Goal: Task Accomplishment & Management: Use online tool/utility

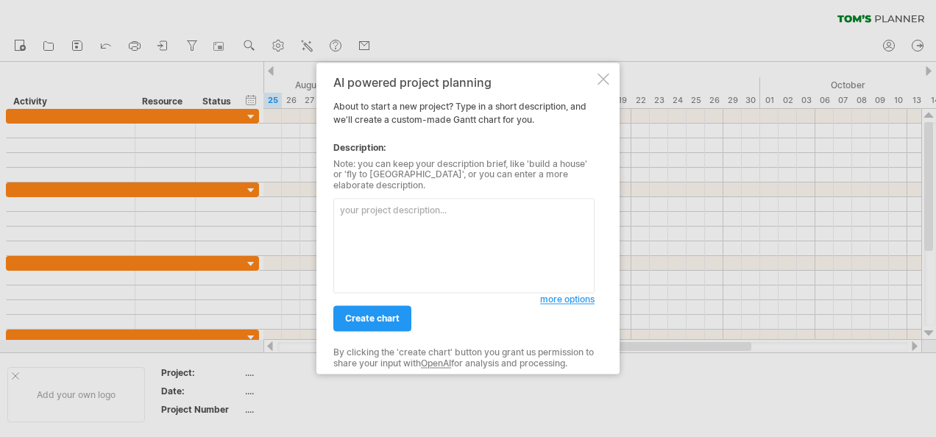
click at [606, 81] on div at bounding box center [603, 79] width 12 height 12
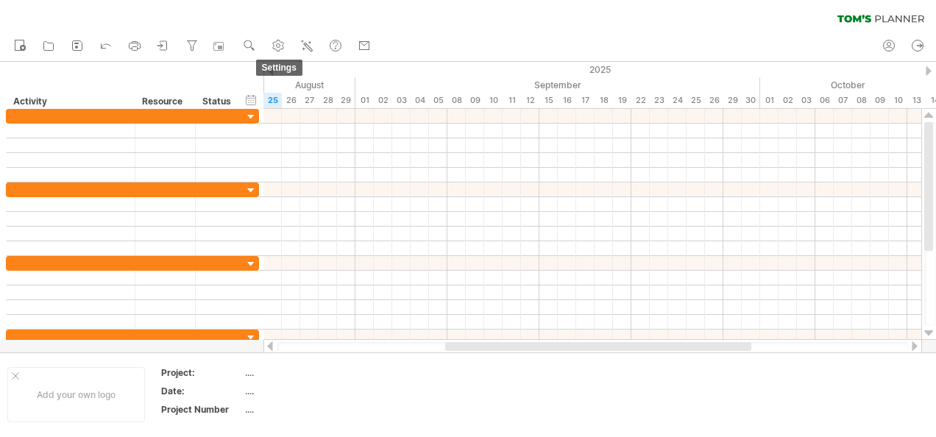
click at [288, 46] on link "settings" at bounding box center [278, 46] width 21 height 19
select select "*"
select select "**"
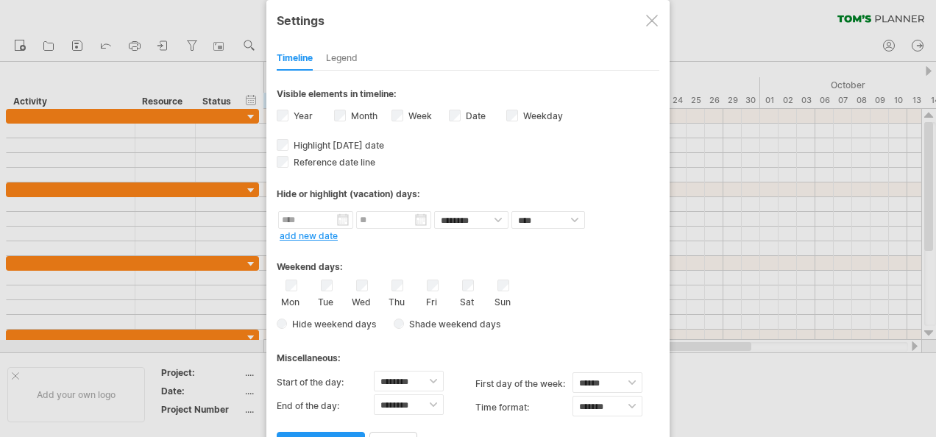
click at [243, 49] on div at bounding box center [468, 218] width 936 height 437
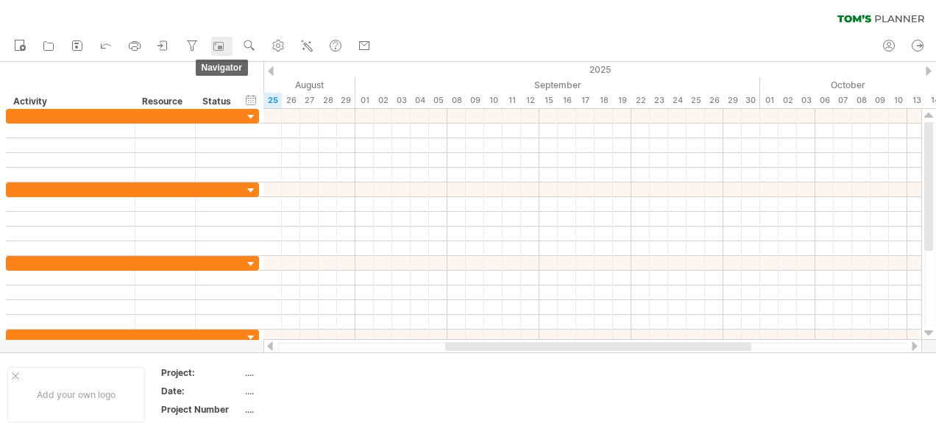
click at [229, 49] on link "navigator" at bounding box center [221, 46] width 21 height 19
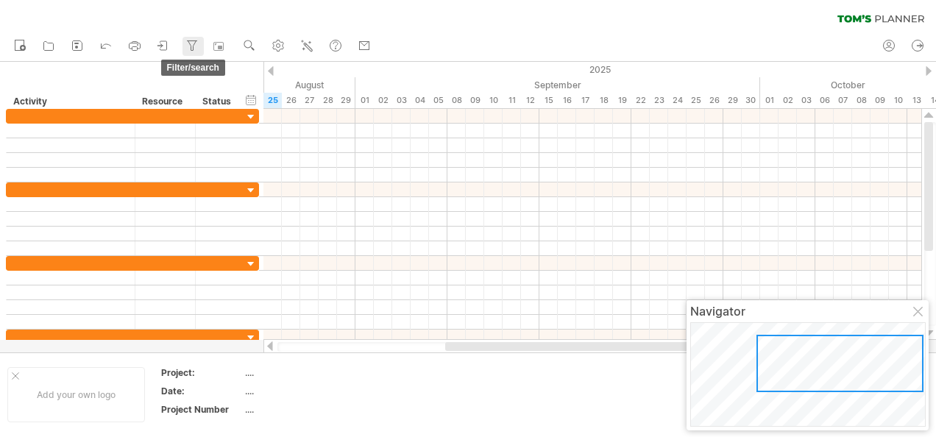
click at [194, 51] on icon at bounding box center [192, 45] width 15 height 15
type input "**********"
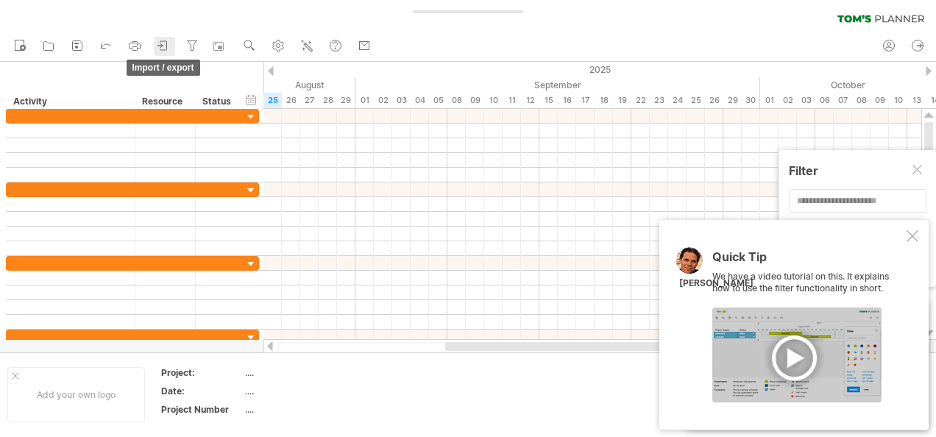
click at [173, 50] on link "import / export" at bounding box center [164, 46] width 21 height 19
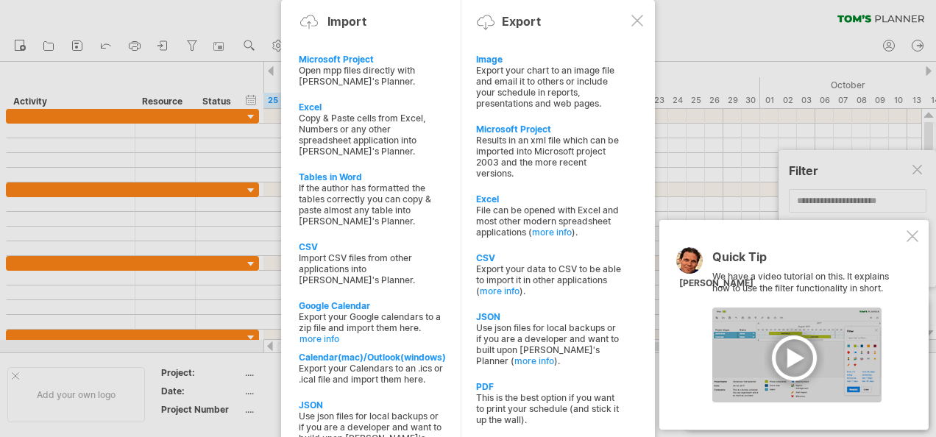
click at [794, 360] on div at bounding box center [796, 354] width 169 height 95
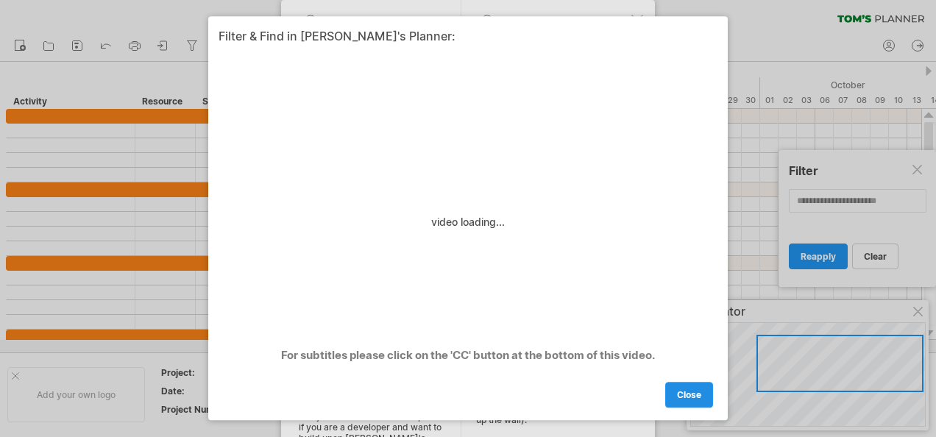
click at [697, 399] on span "close" at bounding box center [689, 395] width 24 height 11
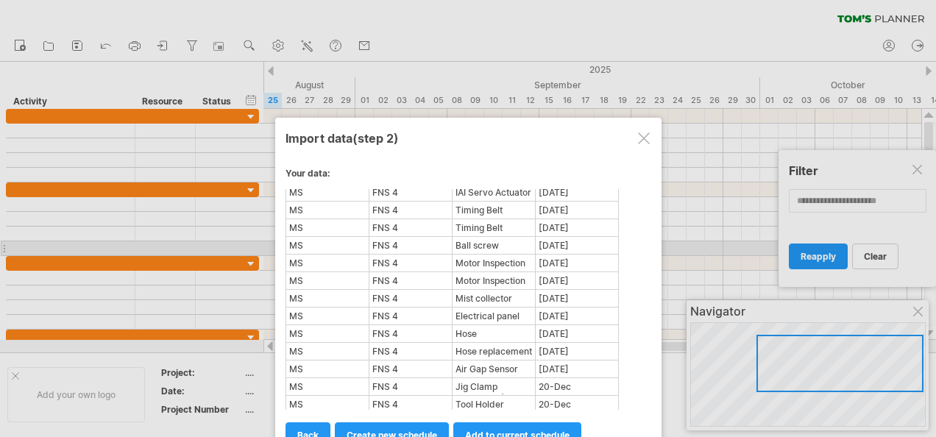
scroll to position [1045, 0]
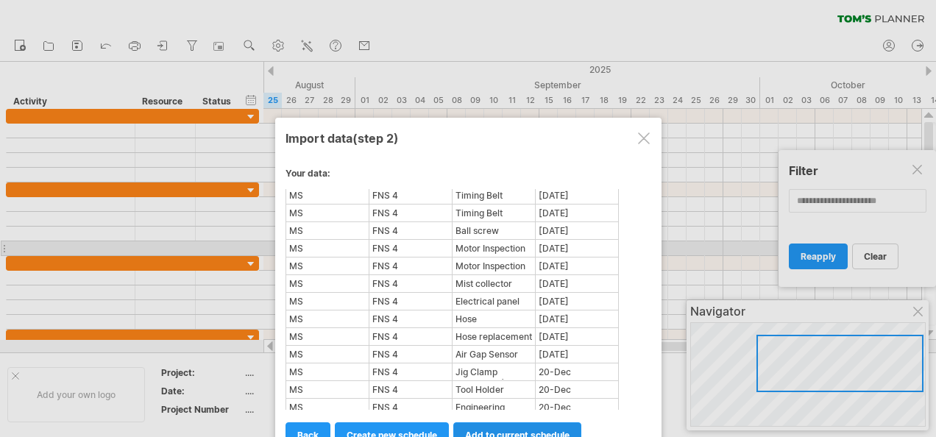
click at [565, 427] on link "add to current schedule" at bounding box center [517, 435] width 128 height 26
select select "********"
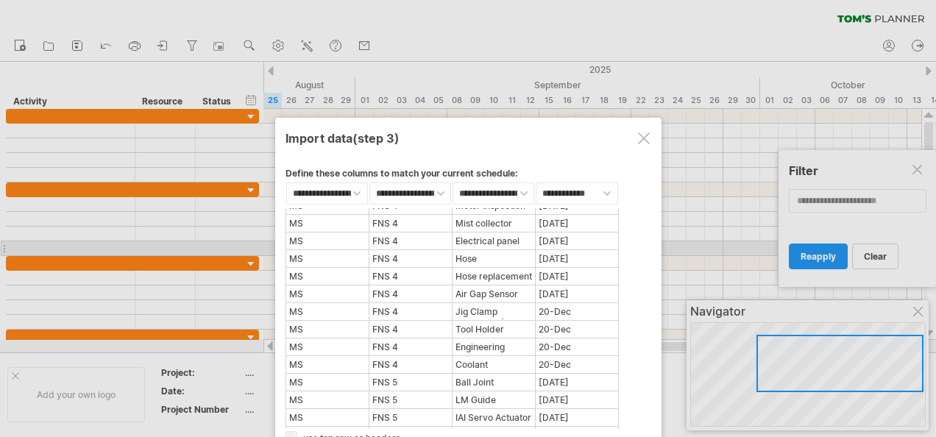
scroll to position [1133, 0]
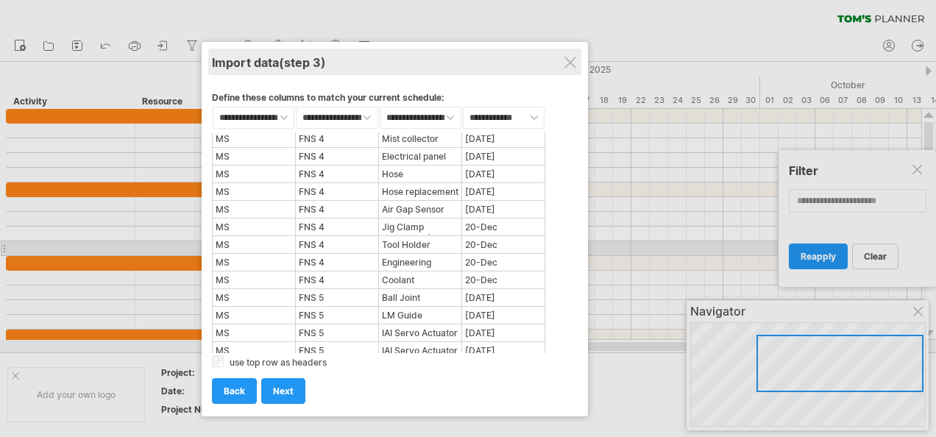
drag, startPoint x: 564, startPoint y: 134, endPoint x: 491, endPoint y: 59, distance: 104.6
click at [491, 59] on div "Import data (step 3)" at bounding box center [395, 62] width 366 height 26
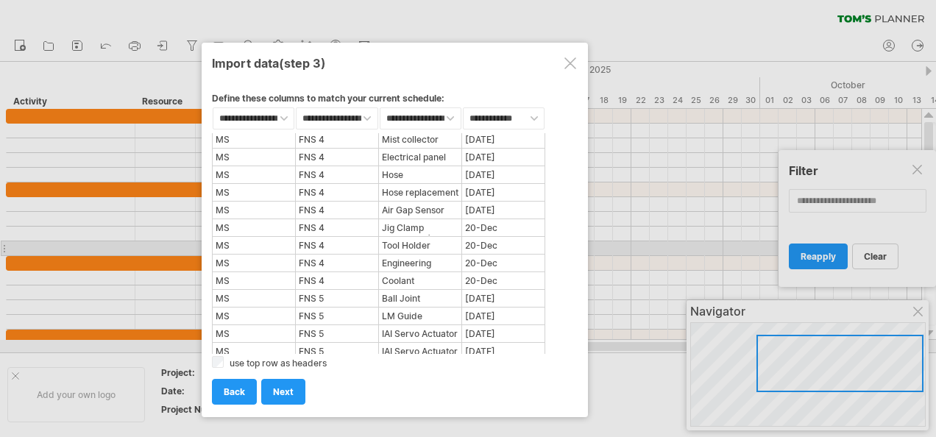
click at [221, 366] on div "add to current schedule next create new schedule next import back back back" at bounding box center [395, 385] width 366 height 38
click at [274, 388] on span "next" at bounding box center [283, 391] width 21 height 11
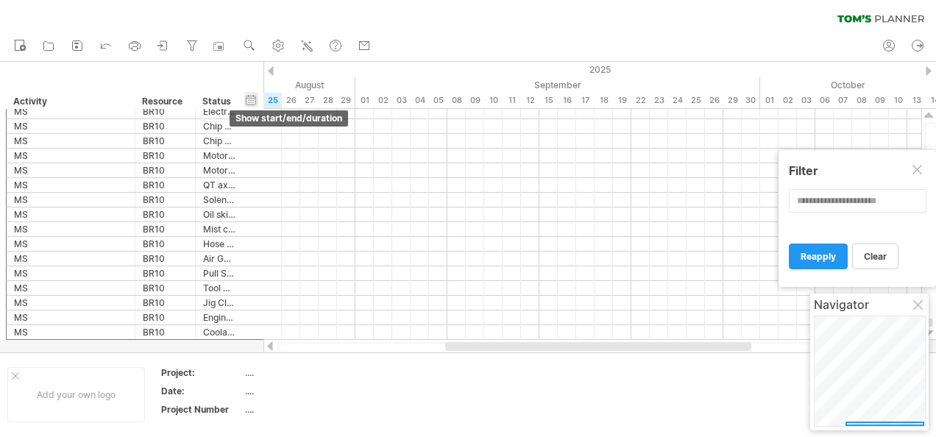
click at [251, 103] on div "hide start/end/duration show start/end/duration" at bounding box center [251, 99] width 14 height 15
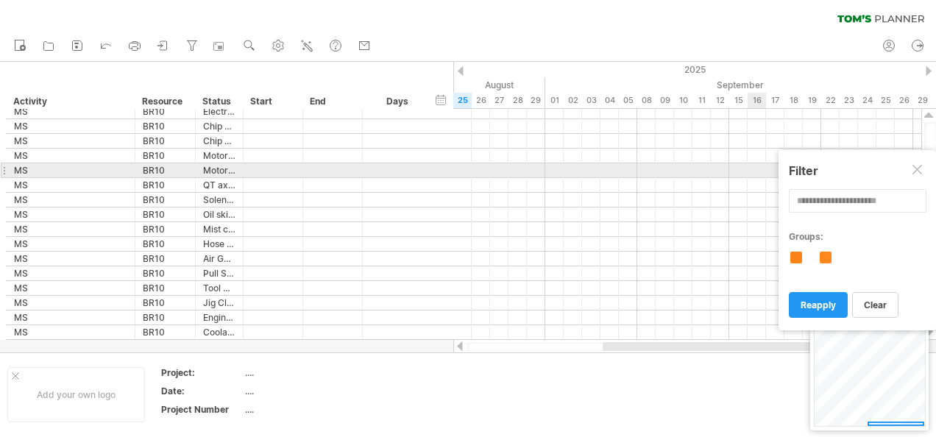
click at [917, 175] on div at bounding box center [918, 171] width 12 height 12
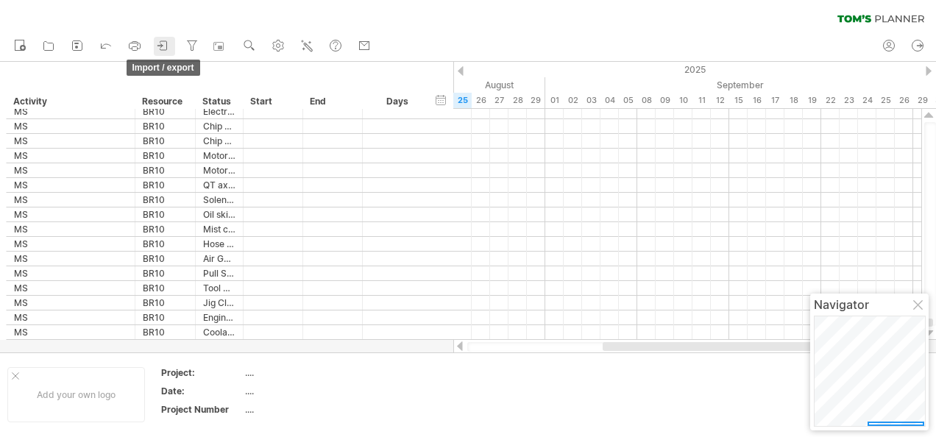
click at [171, 45] on link "import / export" at bounding box center [164, 46] width 21 height 19
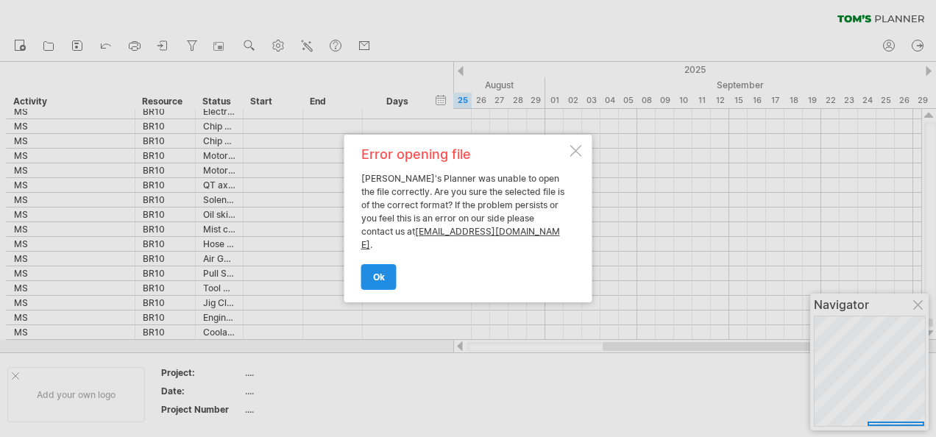
click at [384, 271] on span "ok" at bounding box center [379, 276] width 12 height 11
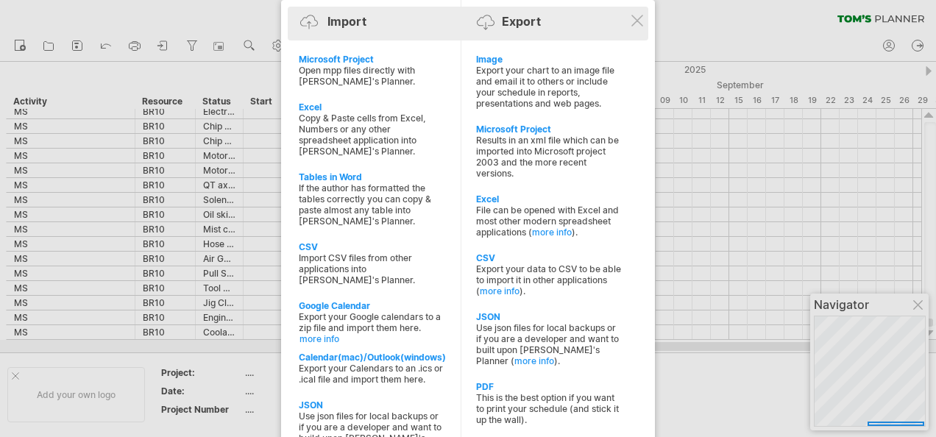
click at [638, 28] on div "Import Export" at bounding box center [467, 24] width 353 height 22
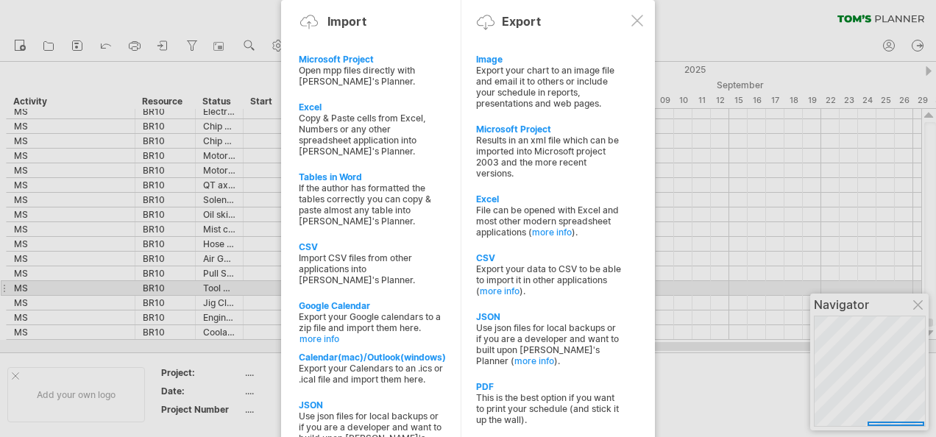
click at [768, 298] on div at bounding box center [468, 218] width 936 height 437
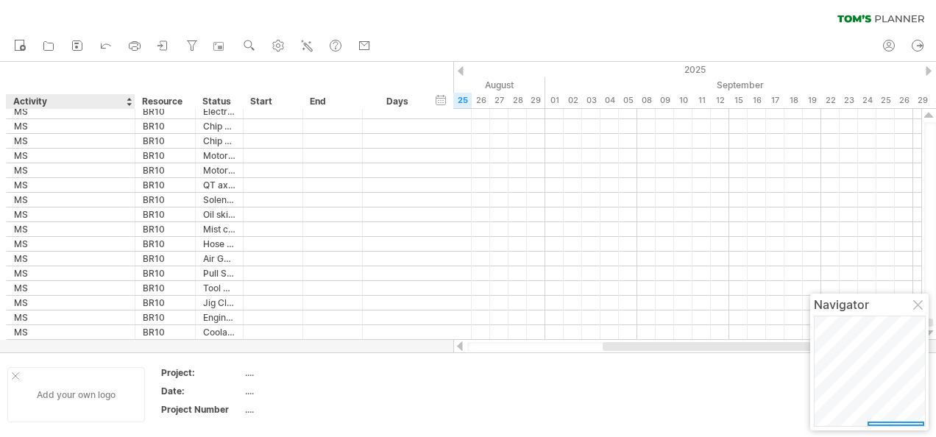
click at [13, 379] on div at bounding box center [15, 375] width 7 height 7
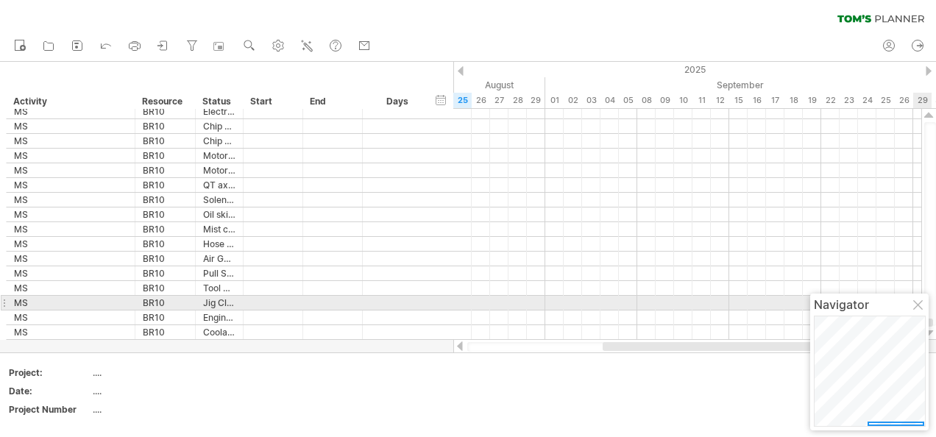
click at [913, 306] on div at bounding box center [919, 306] width 12 height 12
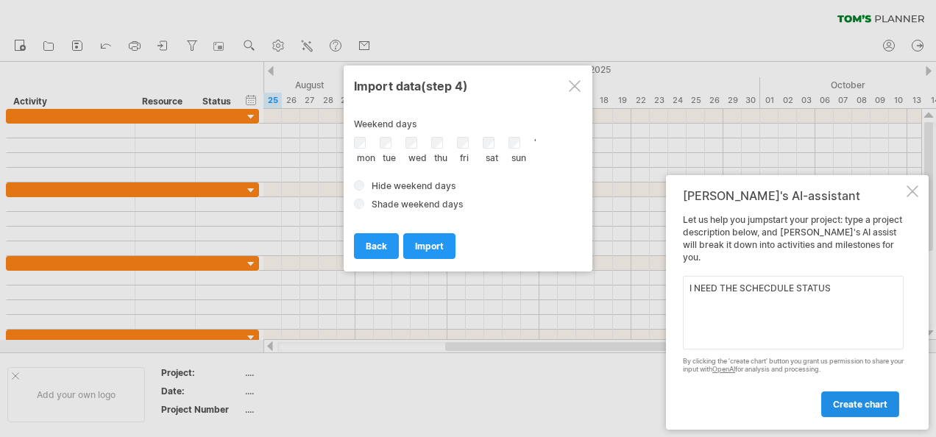
type textarea "I NEED THE SCHECDULE STATUS"
click at [875, 402] on span "create chart" at bounding box center [860, 404] width 54 height 11
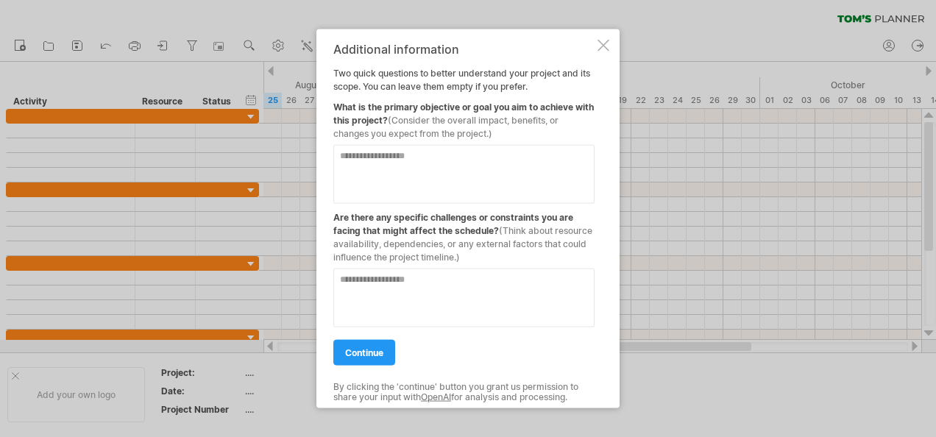
click at [538, 166] on textarea at bounding box center [463, 174] width 261 height 59
type textarea "**********"
click at [376, 352] on span "continue" at bounding box center [364, 352] width 38 height 11
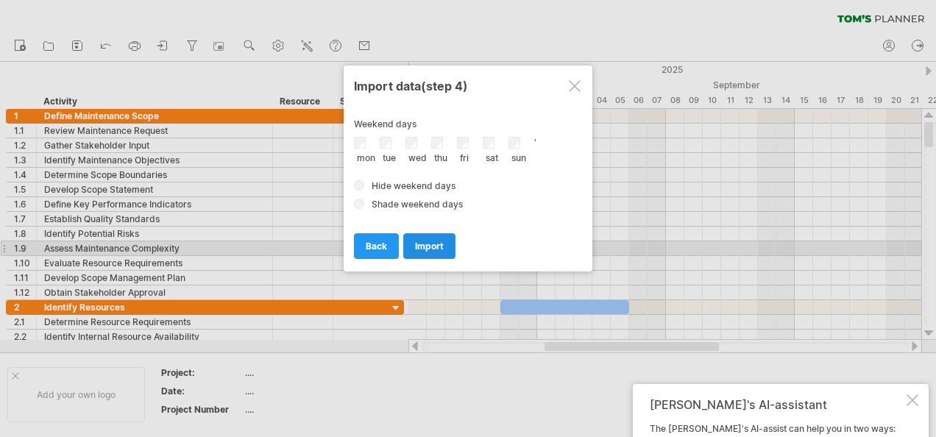
click at [421, 243] on span "import" at bounding box center [429, 246] width 29 height 11
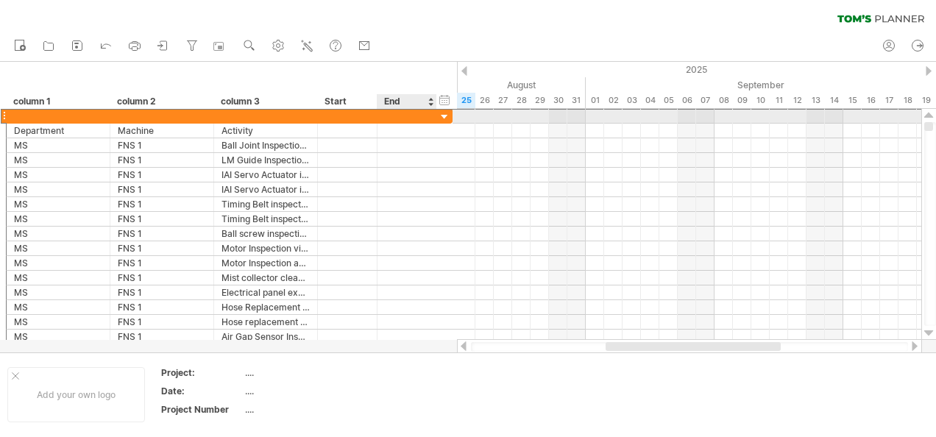
click at [397, 118] on div at bounding box center [407, 116] width 60 height 14
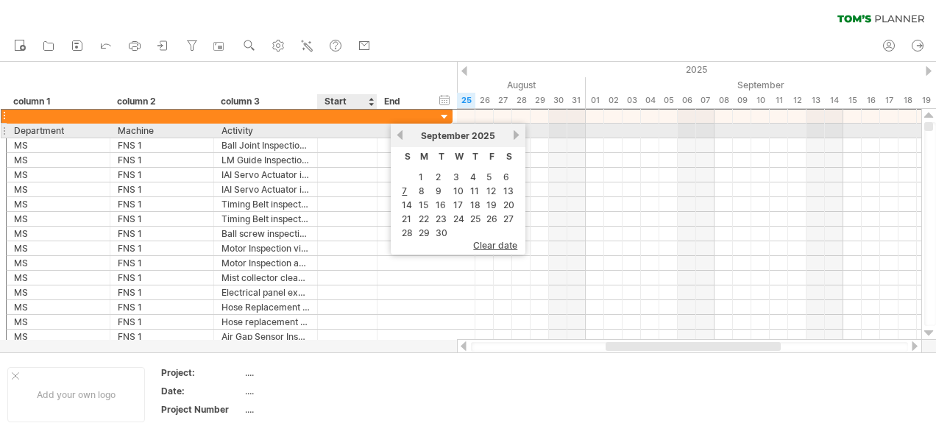
click at [350, 129] on div at bounding box center [348, 131] width 60 height 14
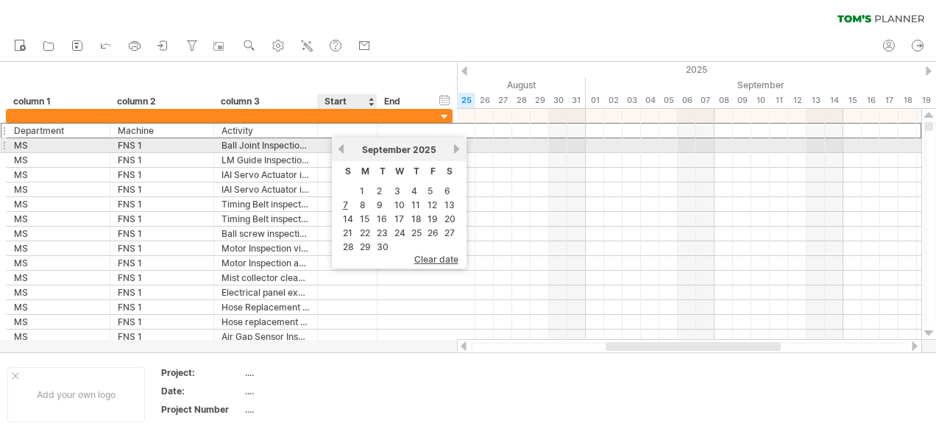
click at [322, 146] on div at bounding box center [348, 145] width 60 height 14
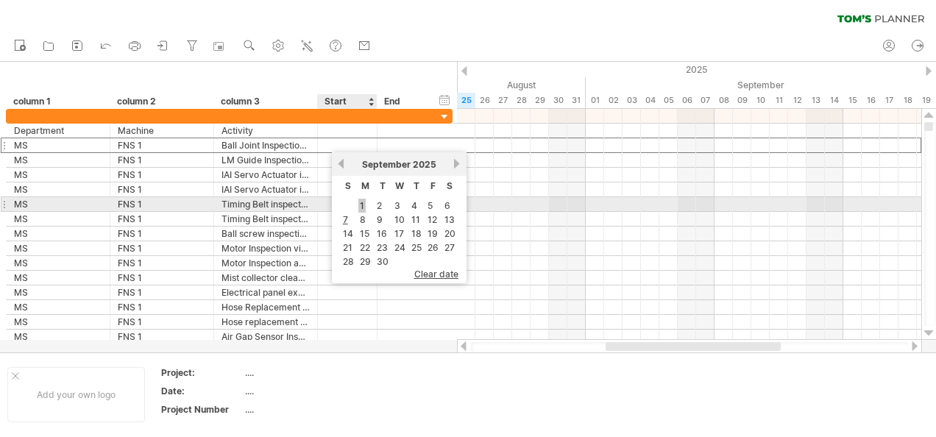
click at [359, 210] on link "1" at bounding box center [361, 206] width 7 height 14
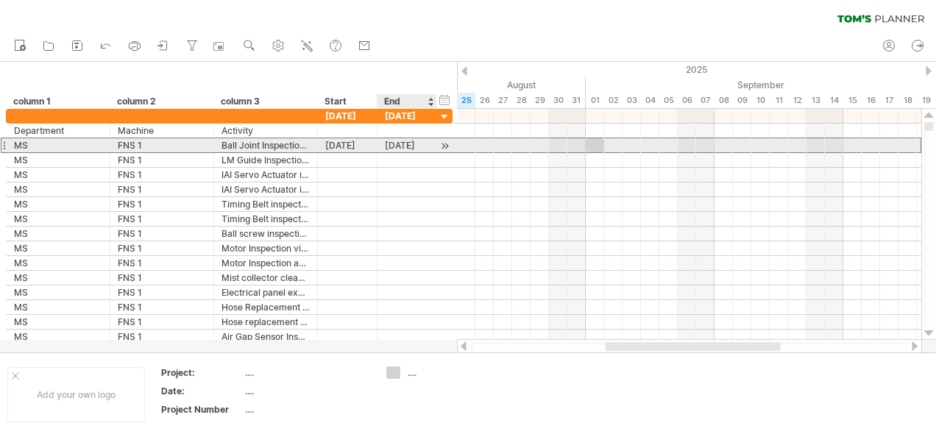
click at [430, 143] on div "01-09-25" at bounding box center [407, 145] width 60 height 14
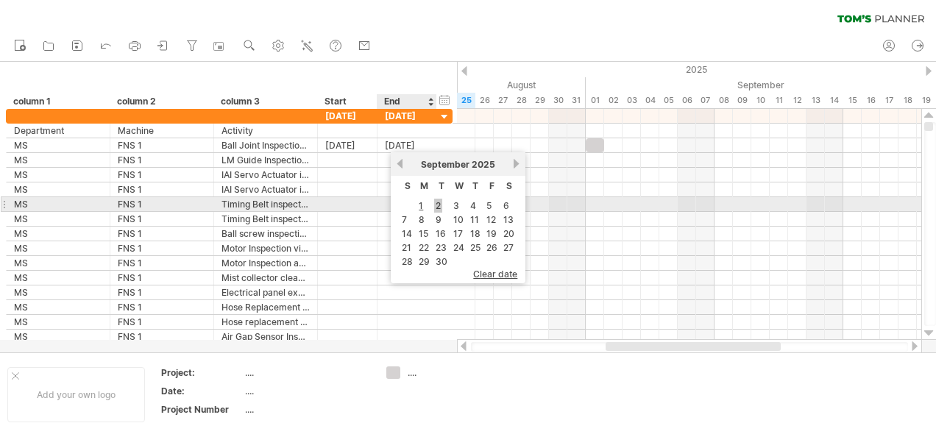
click at [441, 211] on link "2" at bounding box center [438, 206] width 8 height 14
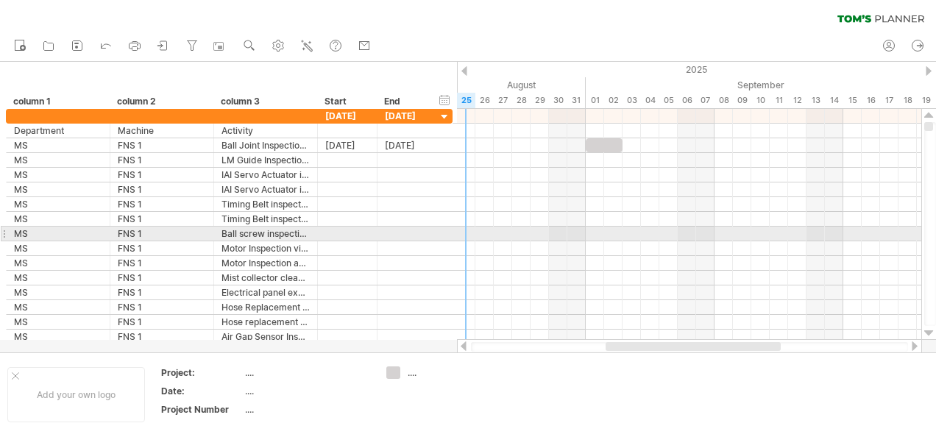
click at [460, 241] on div at bounding box center [689, 248] width 464 height 15
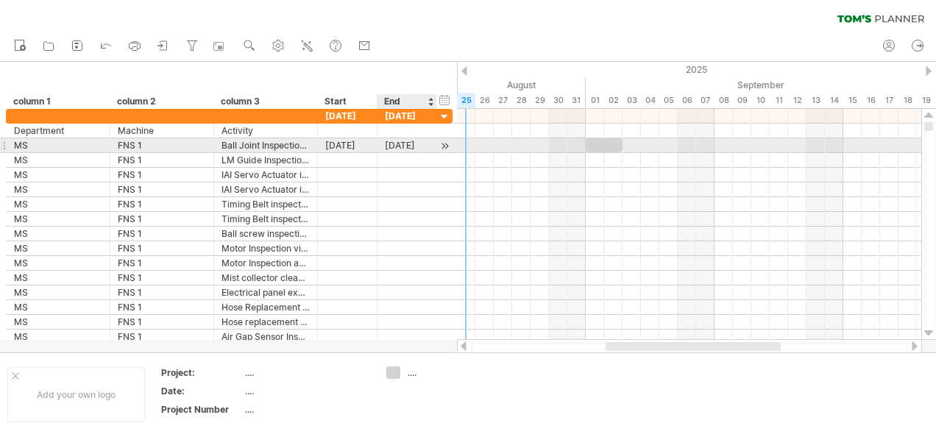
click at [446, 146] on div at bounding box center [445, 145] width 14 height 15
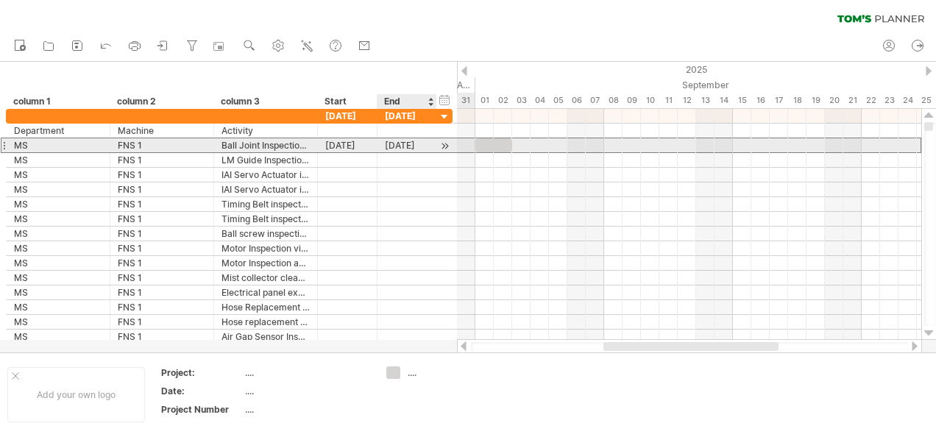
click at [430, 148] on div "02-09-25" at bounding box center [407, 145] width 60 height 14
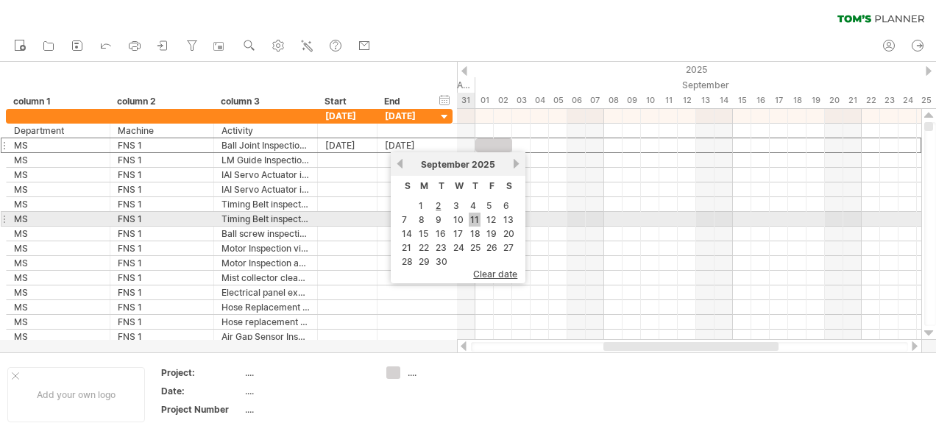
click at [478, 218] on link "11" at bounding box center [475, 220] width 12 height 14
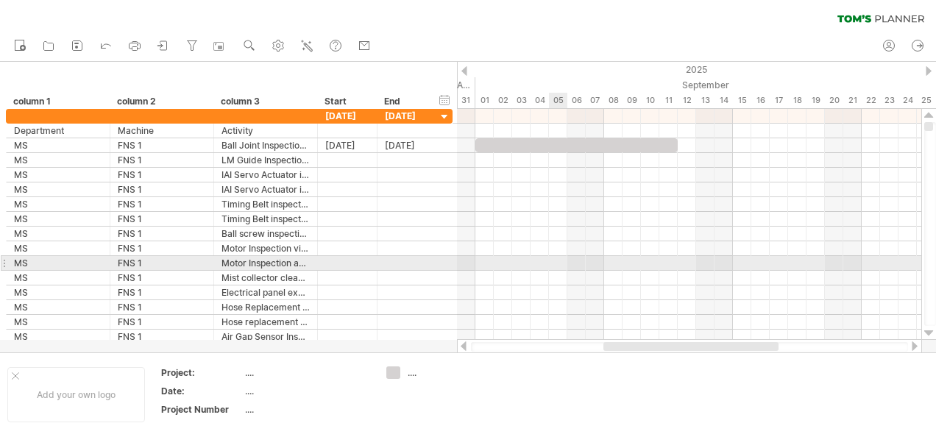
click at [553, 259] on div at bounding box center [689, 263] width 464 height 15
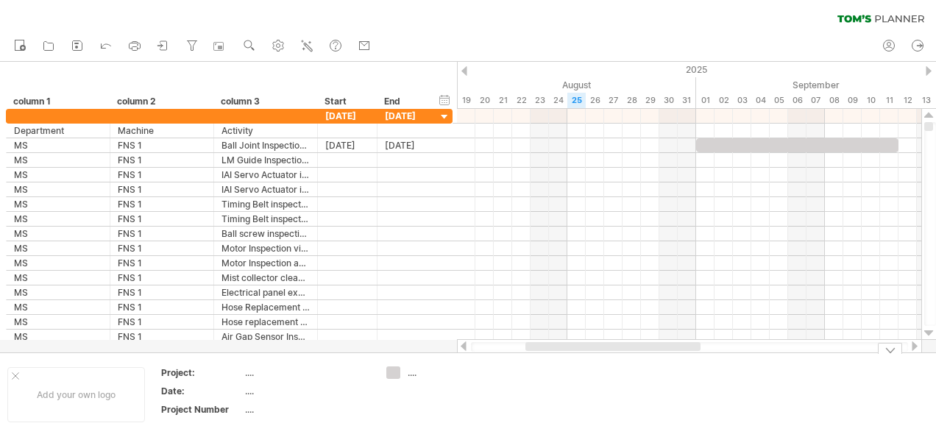
drag, startPoint x: 616, startPoint y: 345, endPoint x: 499, endPoint y: 324, distance: 118.8
click at [536, 350] on div at bounding box center [612, 346] width 175 height 9
click at [167, 47] on icon at bounding box center [163, 45] width 7 height 9
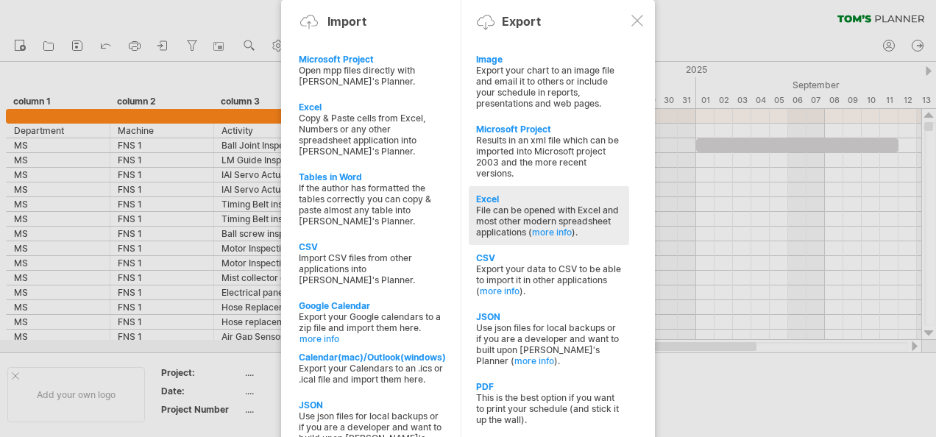
click at [493, 193] on div "Excel" at bounding box center [549, 198] width 146 height 11
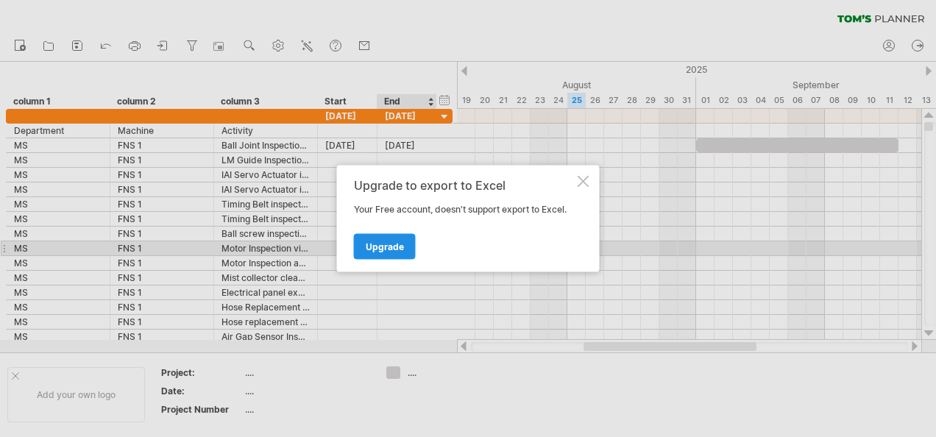
click at [388, 243] on span "Upgrade" at bounding box center [385, 246] width 38 height 11
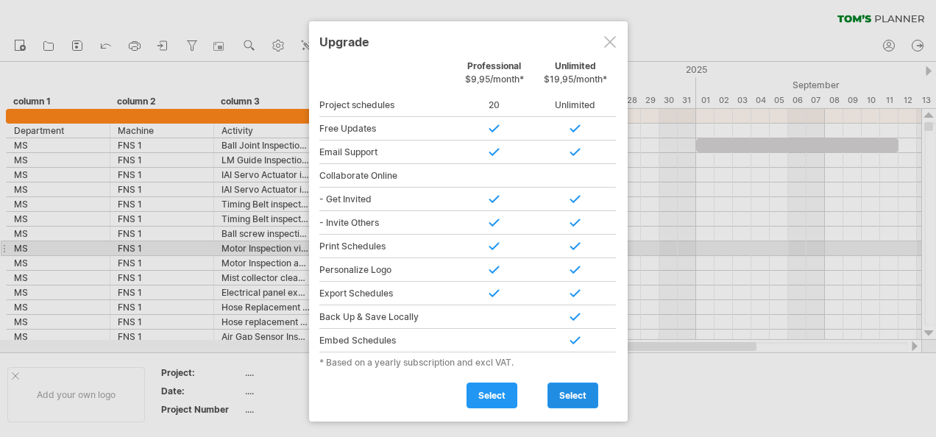
click at [567, 393] on span "select" at bounding box center [572, 395] width 27 height 11
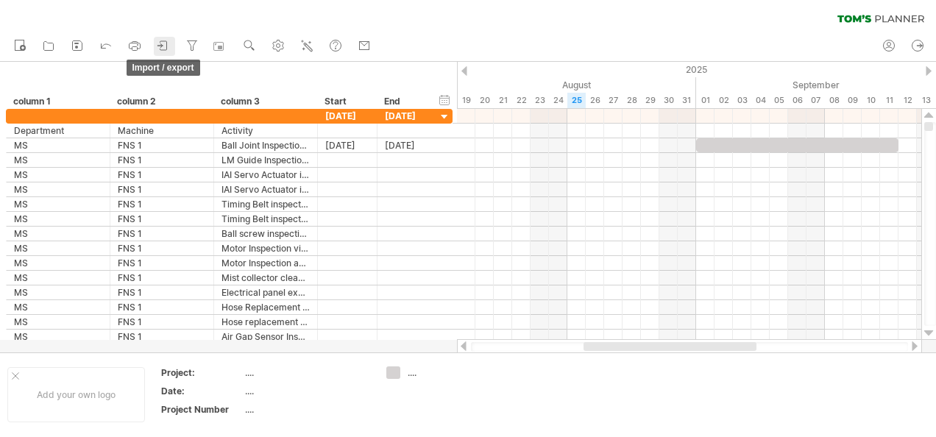
click at [167, 48] on icon at bounding box center [163, 45] width 7 height 9
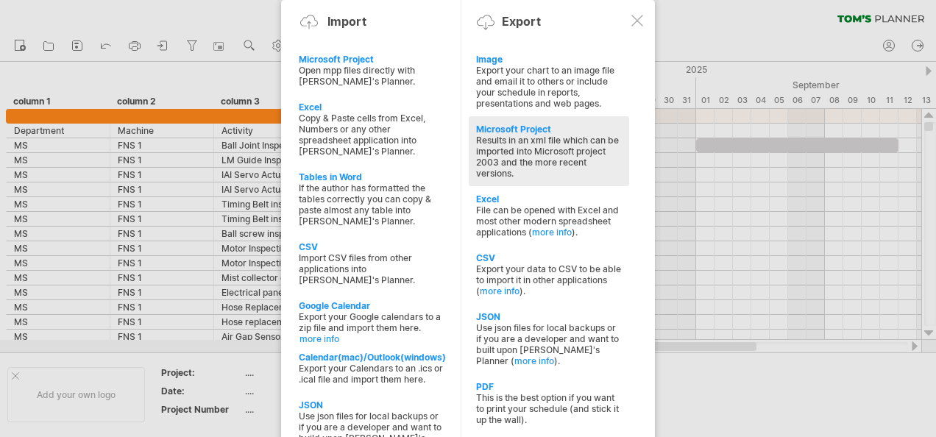
click at [538, 137] on div "Results in an xml file which can be imported into Microsoft project 2003 and th…" at bounding box center [549, 157] width 146 height 44
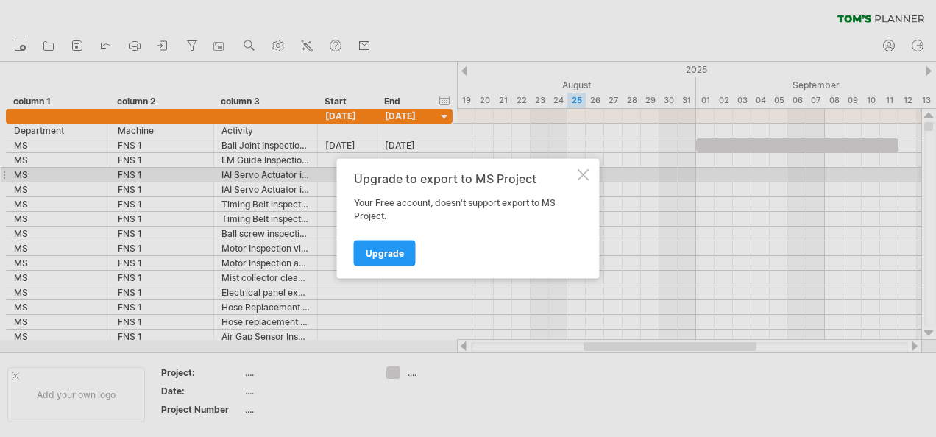
click at [586, 175] on div at bounding box center [583, 175] width 12 height 12
